Goal: Transaction & Acquisition: Purchase product/service

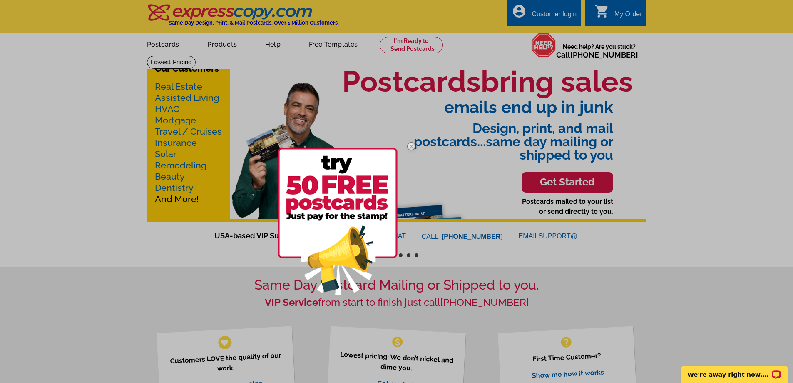
click at [228, 46] on div at bounding box center [396, 191] width 793 height 383
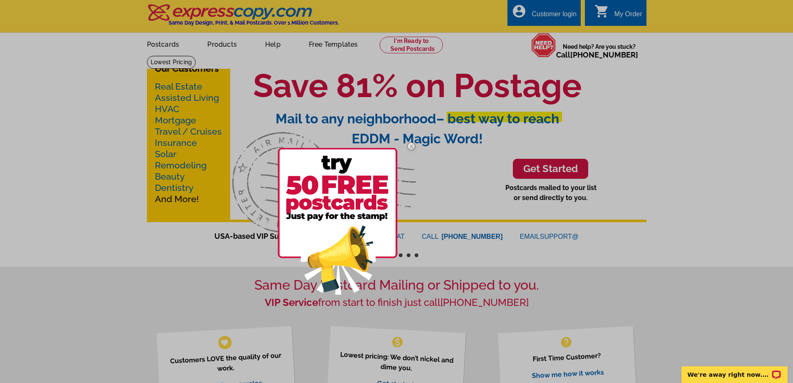
click at [411, 145] on img at bounding box center [411, 146] width 24 height 24
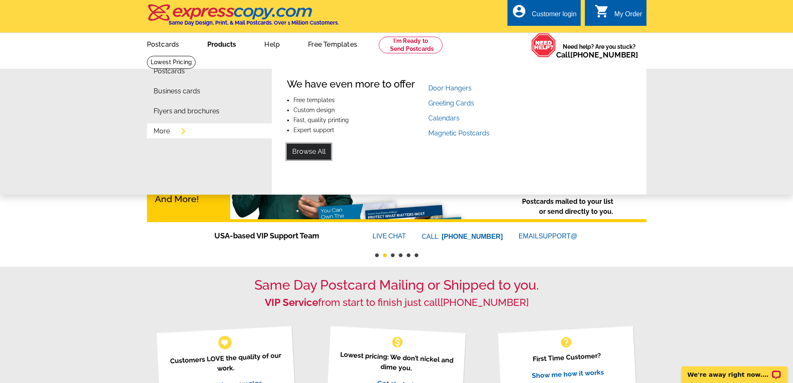
click at [310, 152] on link "Browse All" at bounding box center [309, 152] width 44 height 16
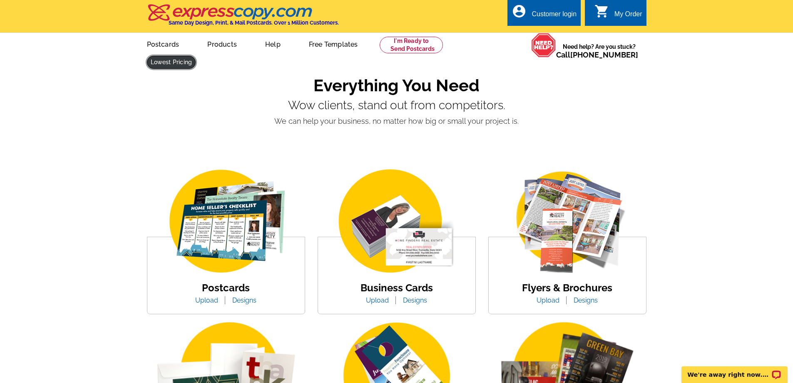
click at [196, 56] on link at bounding box center [171, 62] width 49 height 13
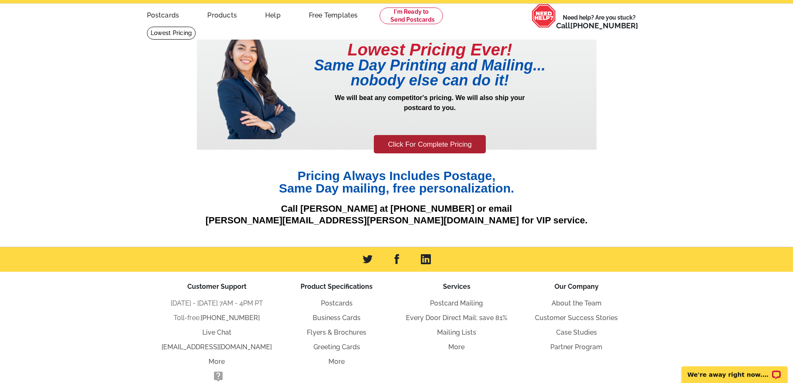
scroll to position [72, 0]
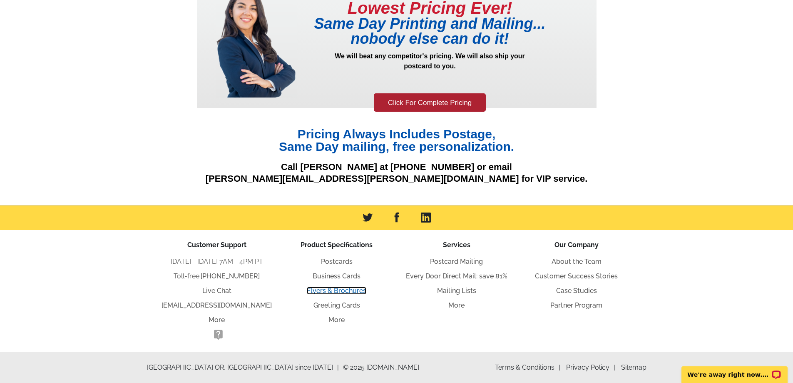
click at [351, 287] on link "Flyers & Brochures" at bounding box center [337, 290] width 60 height 8
